Goal: Find contact information: Obtain details needed to contact an individual or organization

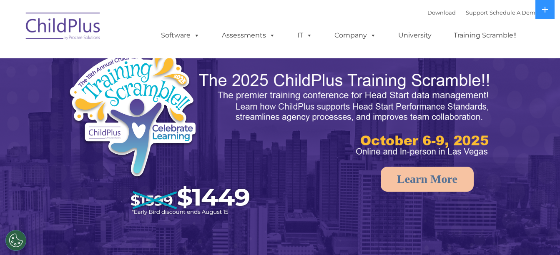
select select "MEDIUM"
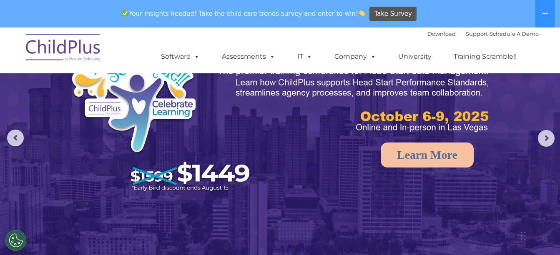
scroll to position [9, 0]
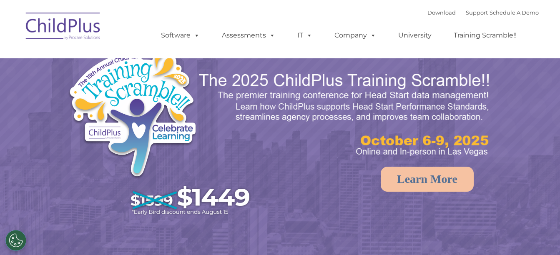
select select "MEDIUM"
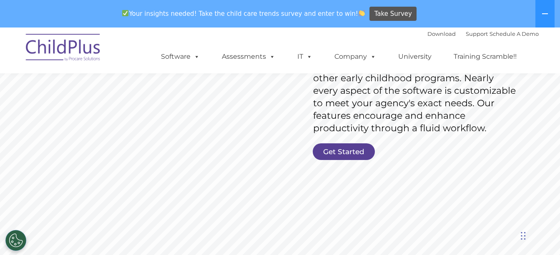
scroll to position [156, 0]
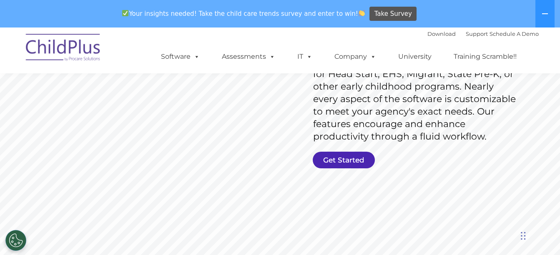
click at [358, 159] on link "Get Started" at bounding box center [344, 160] width 62 height 17
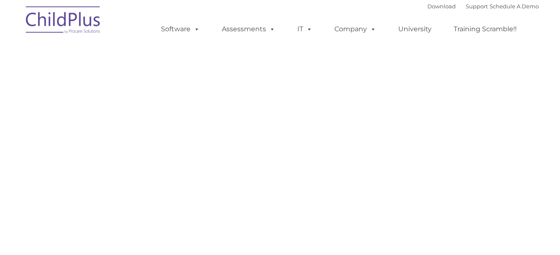
select select "MEDIUM"
